Goal: Navigation & Orientation: Find specific page/section

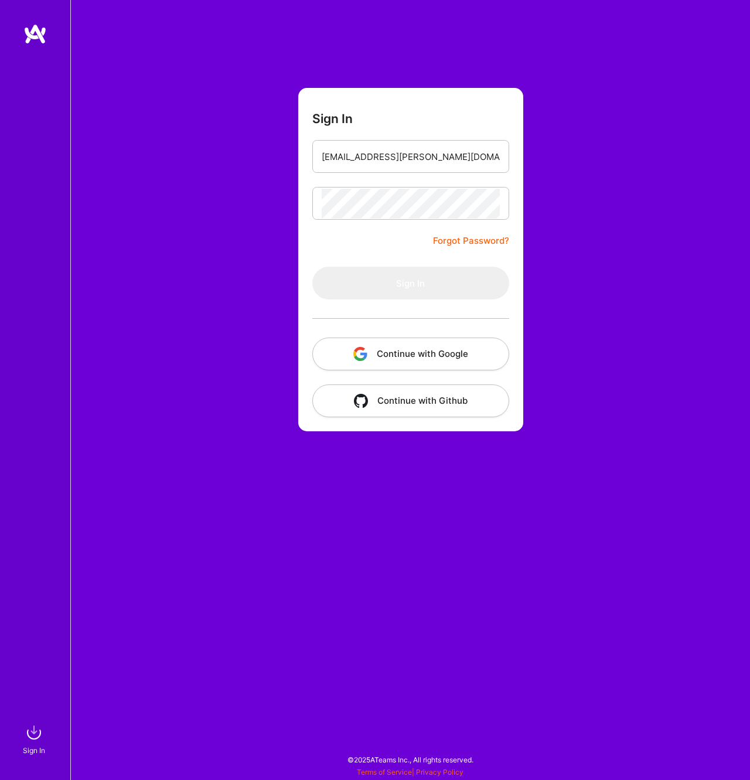
click at [381, 243] on form "Sign In [EMAIL_ADDRESS][PERSON_NAME][DOMAIN_NAME] Forgot Password? Sign In Cont…" at bounding box center [410, 260] width 225 height 344
click at [346, 155] on input "email" at bounding box center [411, 157] width 178 height 30
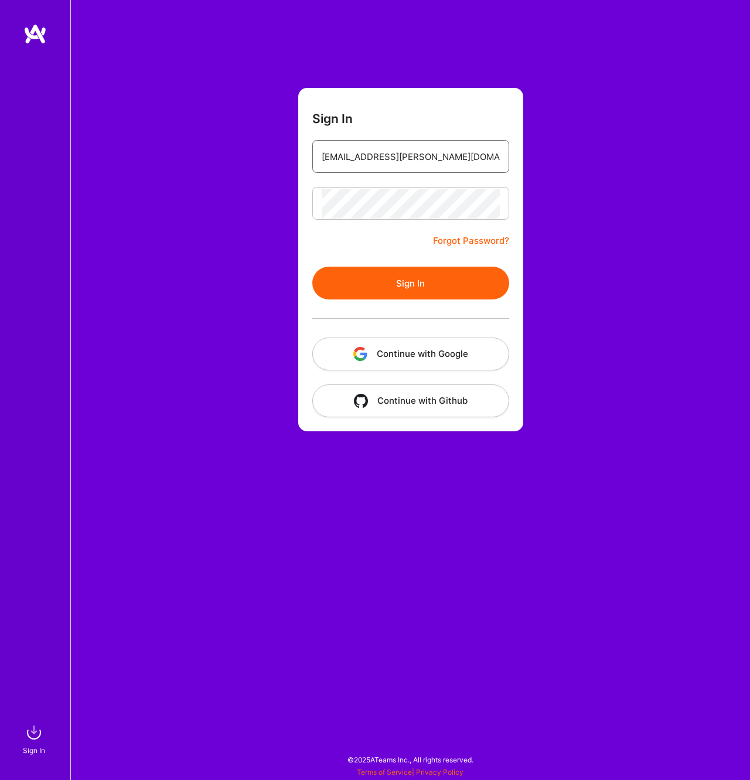
type input "[EMAIL_ADDRESS][PERSON_NAME][DOMAIN_NAME]"
click at [413, 288] on button "Sign In" at bounding box center [411, 283] width 197 height 33
